Goal: Complete application form

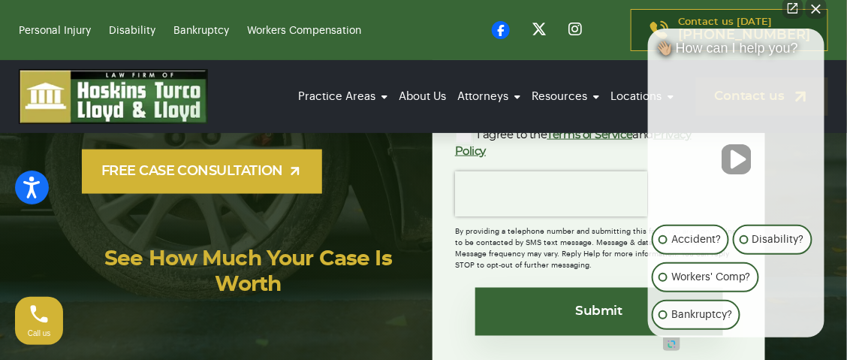
scroll to position [225, 0]
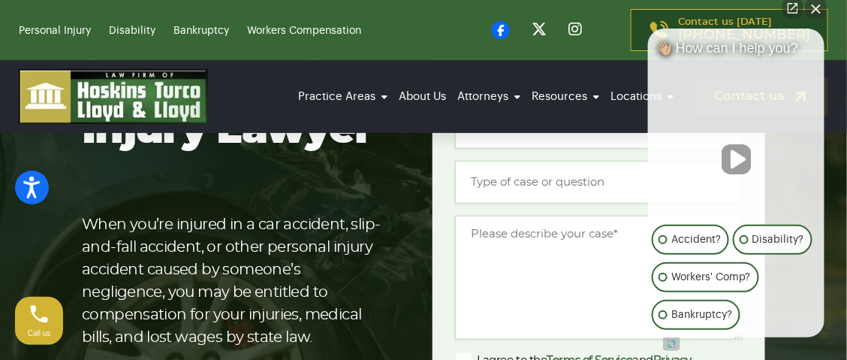
click at [815, 11] on button "Close Intaker Chat Widget" at bounding box center [816, 8] width 21 height 21
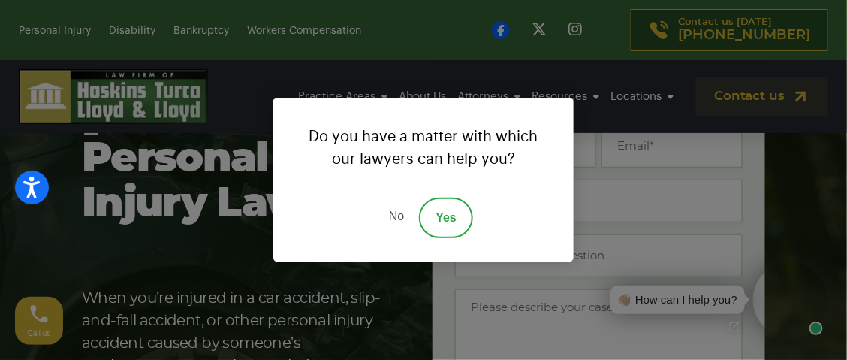
scroll to position [0, 0]
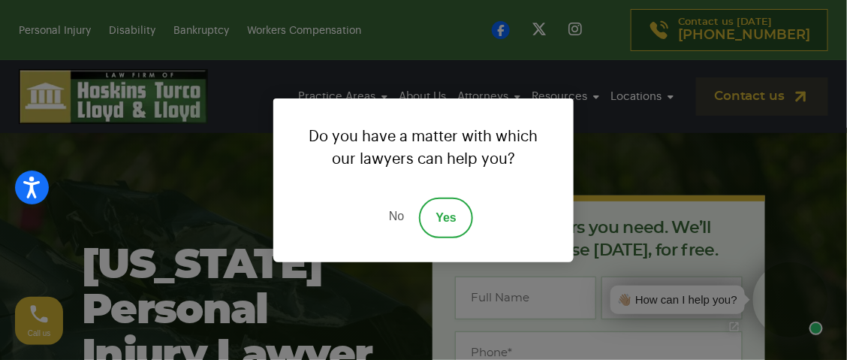
click at [455, 218] on link "Yes" at bounding box center [446, 217] width 54 height 41
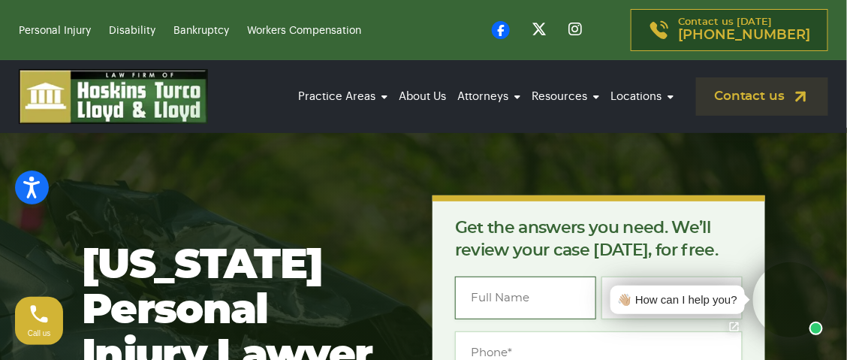
click at [548, 299] on input "Name *" at bounding box center [525, 297] width 141 height 43
type input "[PERSON_NAME]"
click at [499, 349] on input "Phone *" at bounding box center [599, 352] width 288 height 43
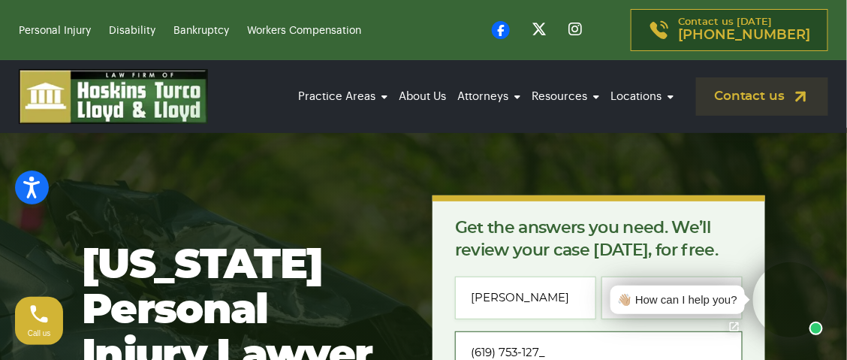
type input "[PHONE_NUMBER]"
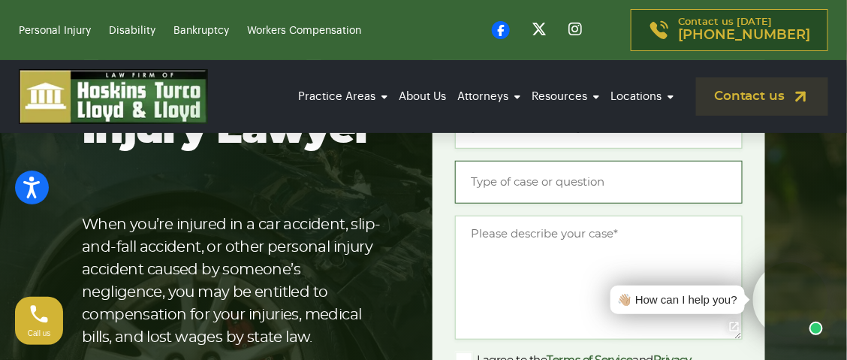
click at [526, 182] on input "Type of case or question *" at bounding box center [599, 182] width 288 height 43
type input "C"
type input "Vehicle accident"
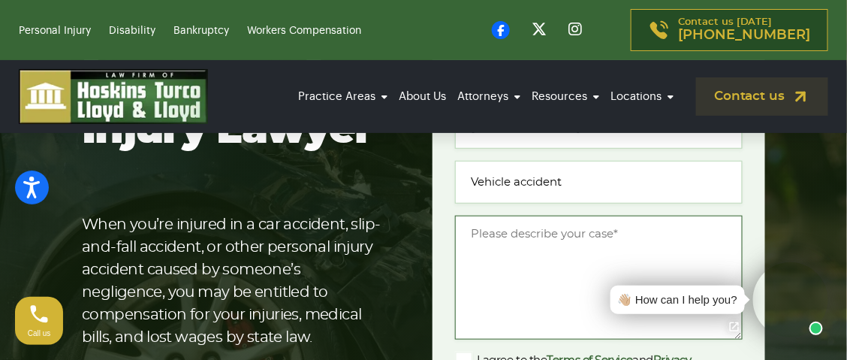
click at [507, 233] on textarea "Message *" at bounding box center [599, 277] width 288 height 124
click at [480, 255] on textarea "I was hit from behind after making a right hnd tyue=rn" at bounding box center [599, 277] width 288 height 124
click at [510, 255] on textarea "I was hit from behind after making a right hund tyue=rn" at bounding box center [599, 277] width 288 height 124
click at [537, 299] on textarea "I was hit from behind after making a right hand tyue=rn" at bounding box center [599, 277] width 288 height 124
click at [510, 252] on textarea "I was hit from behind after making a right hand tyue=rn" at bounding box center [599, 277] width 288 height 124
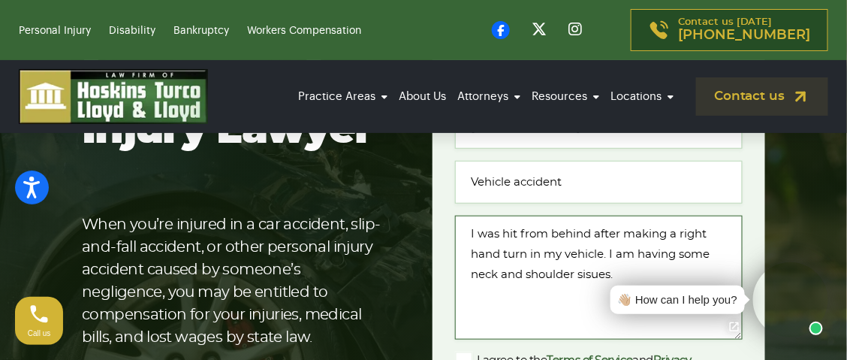
click at [575, 277] on textarea "I was hit from behind after making a right hand turn in my vehicle. I am having…" at bounding box center [599, 277] width 288 height 124
click at [582, 273] on textarea "I was hit from behind after making a right hand turn in my vehicle. I am having…" at bounding box center [599, 277] width 288 height 124
click at [590, 270] on textarea "I was hit from behind after making a right hand turn in my vehicle. I am having…" at bounding box center [599, 277] width 288 height 124
click at [575, 303] on textarea "I was hit from behind after making a right hand turn in my vehicle. I am having…" at bounding box center [599, 277] width 288 height 124
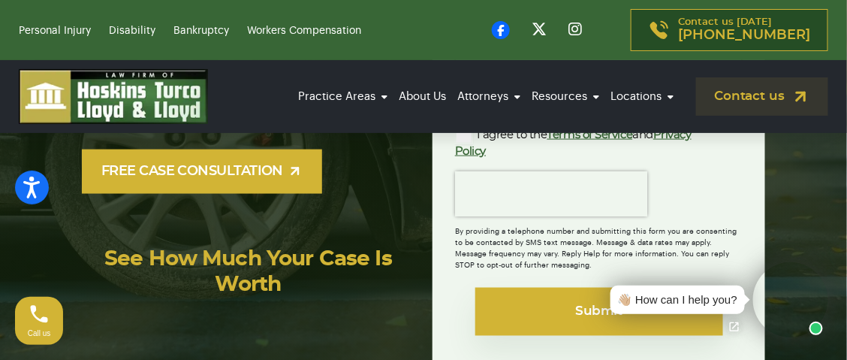
type textarea "I was hit from behind after making a right hand turn in my vehicle. I am having…"
click at [589, 311] on input "Submit" at bounding box center [599, 312] width 248 height 48
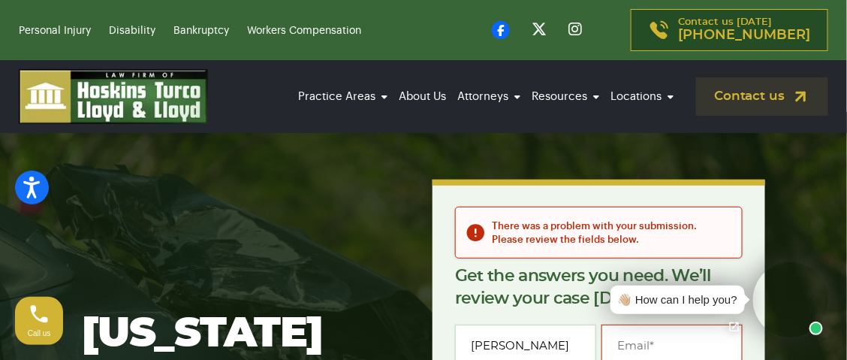
scroll to position [29, 0]
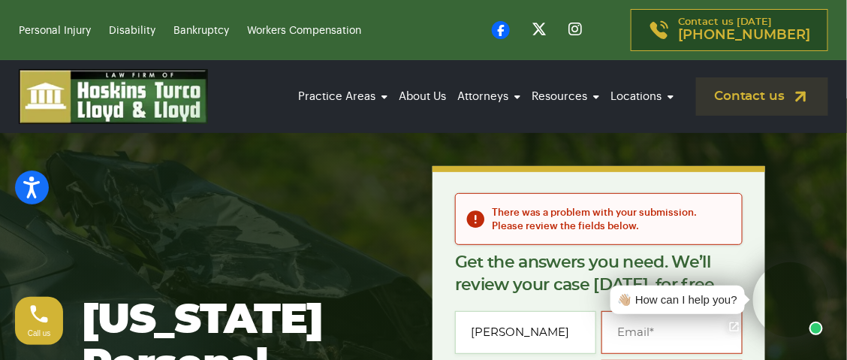
click at [623, 323] on div "👋🏼 How can I help you?" at bounding box center [715, 299] width 226 height 75
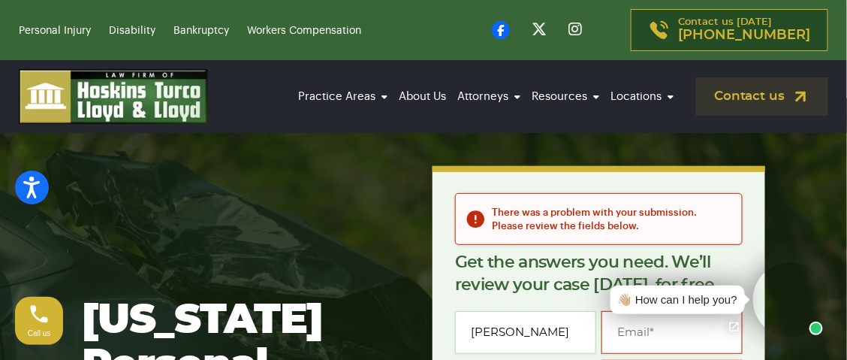
click at [660, 334] on div "👋🏼 How can I help you?" at bounding box center [715, 299] width 226 height 75
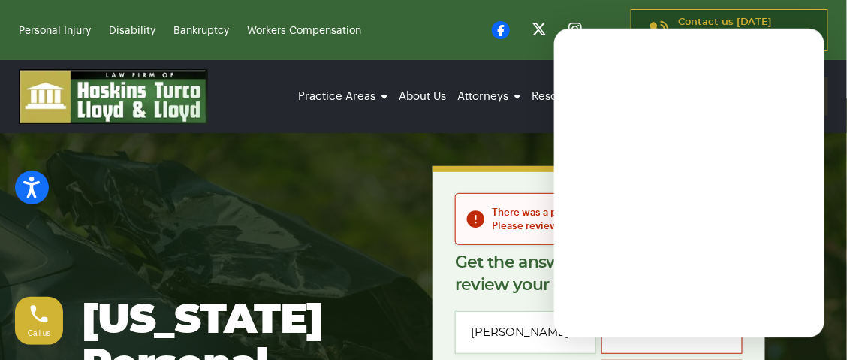
click at [656, 345] on input "Email *" at bounding box center [671, 332] width 141 height 43
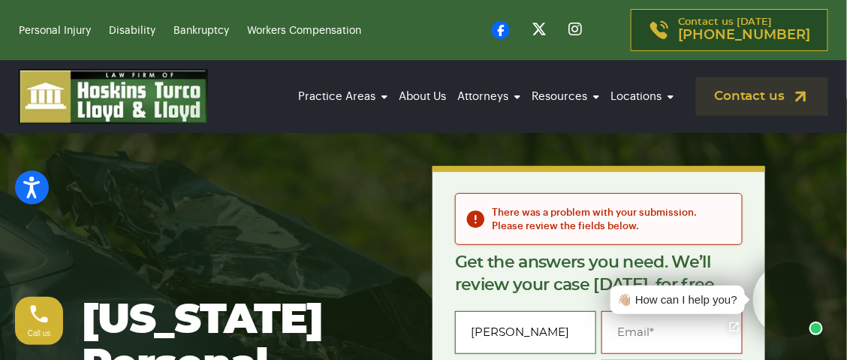
click at [562, 334] on input "[PERSON_NAME]" at bounding box center [525, 332] width 141 height 43
click at [664, 337] on div "👋🏼 How can I help you?" at bounding box center [714, 300] width 233 height 90
click at [715, 336] on div "👋🏼 How can I help you?" at bounding box center [715, 299] width 226 height 75
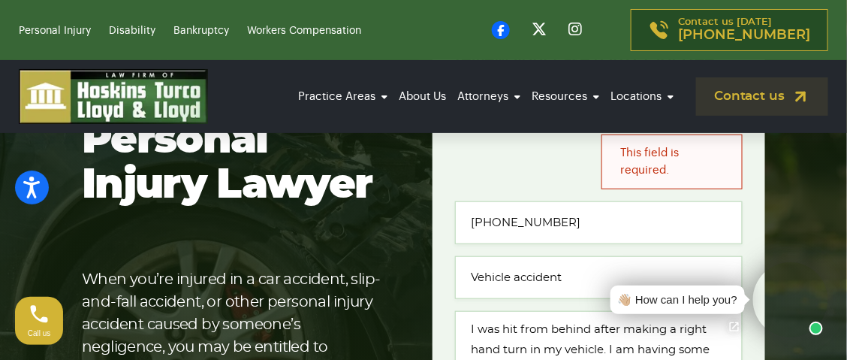
scroll to position [480, 0]
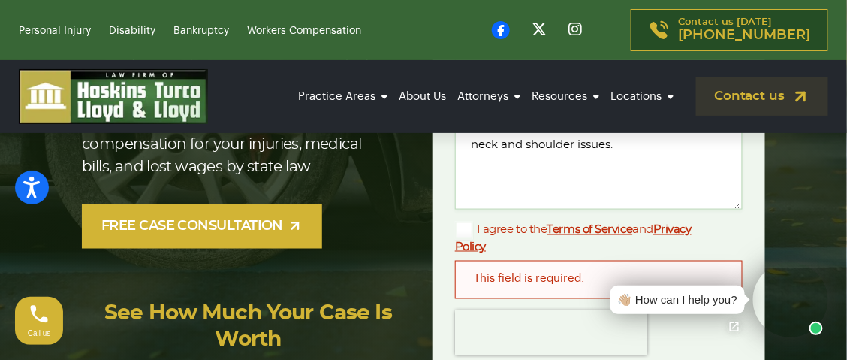
click at [727, 275] on div "👋🏼 How can I help you?" at bounding box center [715, 299] width 226 height 75
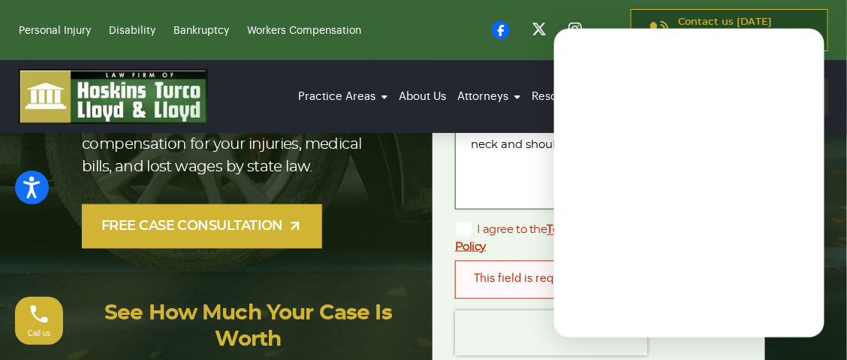
click at [486, 177] on textarea "I was hit from behind after making a right hand turn in my vehicle. I am having…" at bounding box center [599, 148] width 288 height 124
click at [516, 191] on textarea "I was hit from behind after making a right hand turn in my vehicle. I am having…" at bounding box center [599, 148] width 288 height 124
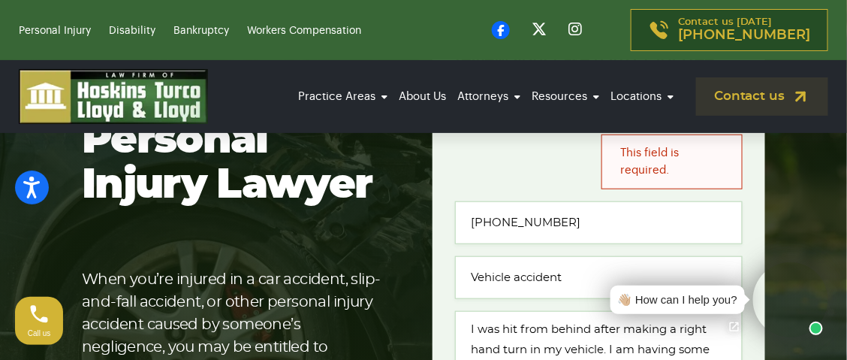
scroll to position [29, 0]
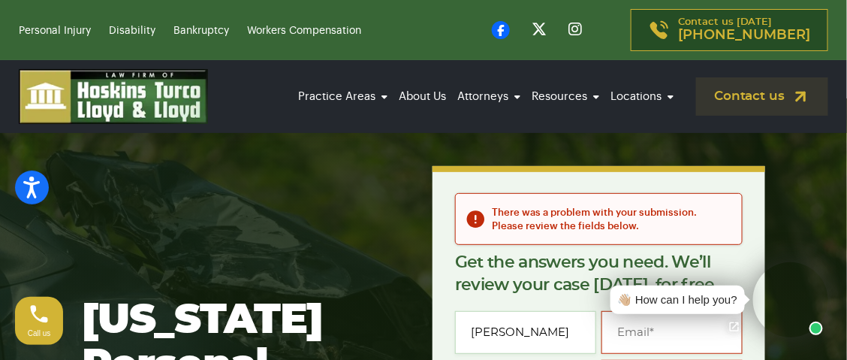
click at [737, 330] on link "Open chat" at bounding box center [734, 327] width 32 height 32
